Goal: Task Accomplishment & Management: Manage account settings

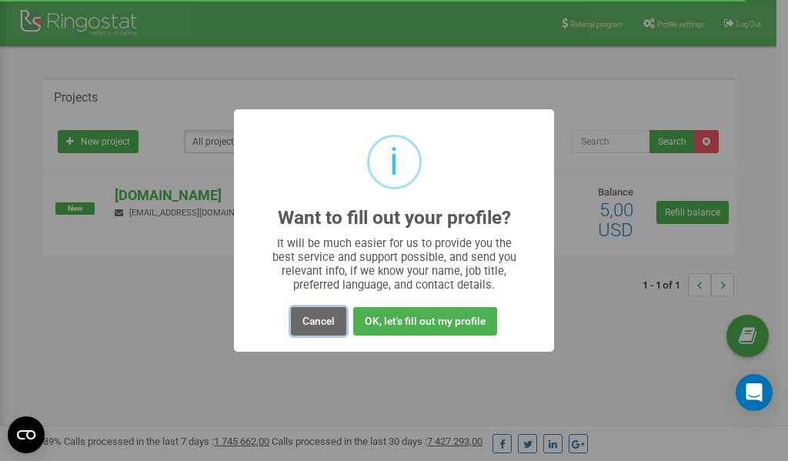
click at [317, 324] on button "Cancel" at bounding box center [318, 321] width 55 height 28
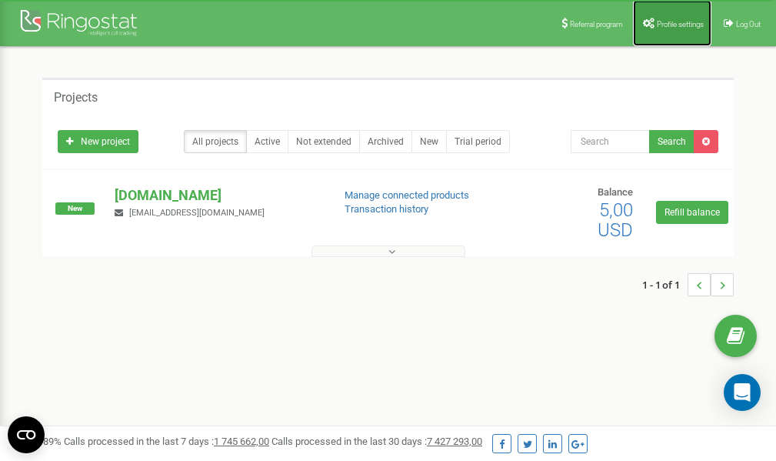
click at [669, 29] on link "Profile settings" at bounding box center [672, 23] width 78 height 46
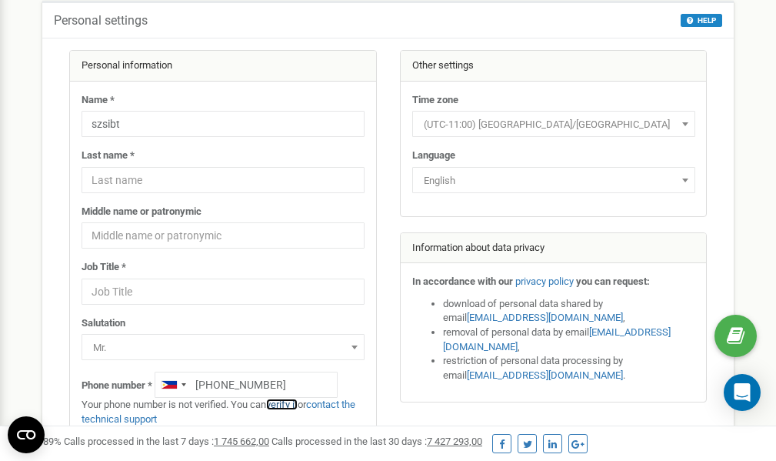
click at [285, 405] on link "verify it" at bounding box center [282, 405] width 32 height 12
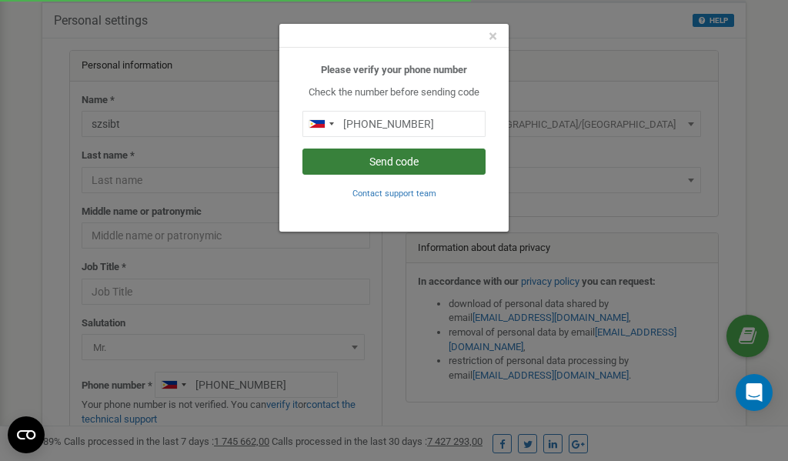
click at [380, 163] on button "Send code" at bounding box center [393, 161] width 183 height 26
